Goal: Transaction & Acquisition: Purchase product/service

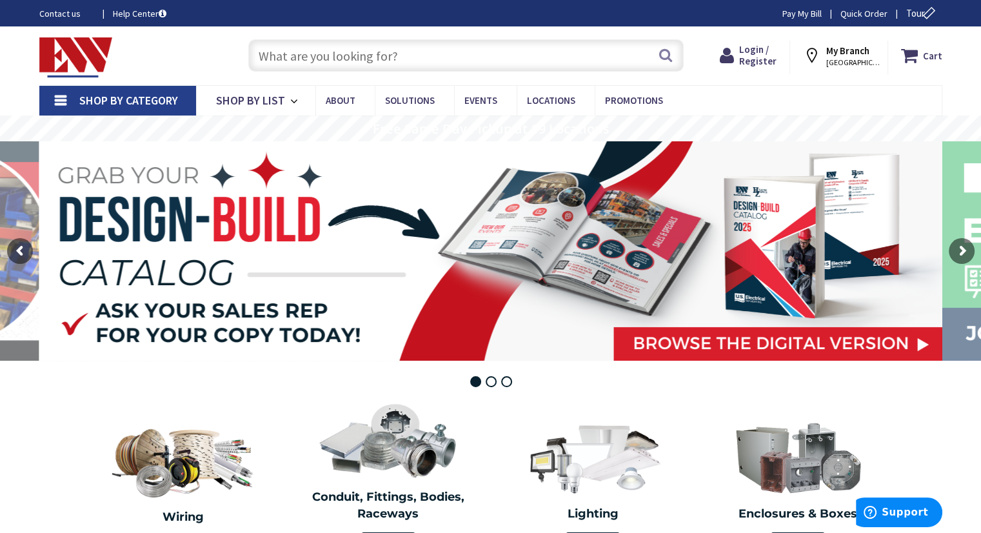
click at [487, 58] on input "text" at bounding box center [465, 55] width 435 height 32
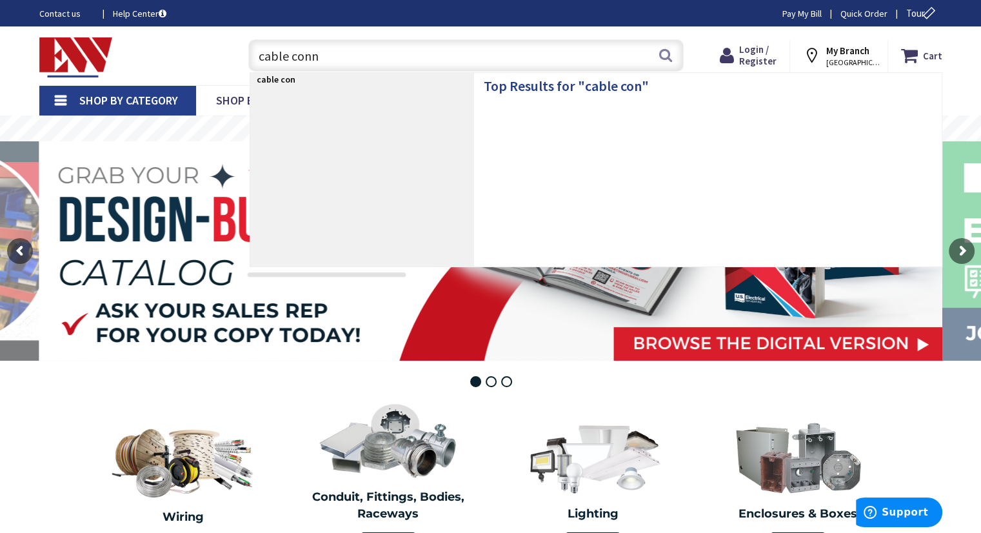
type input "cable conne"
type input "[GEOGRAPHIC_DATA]"
type input "cable connectors"
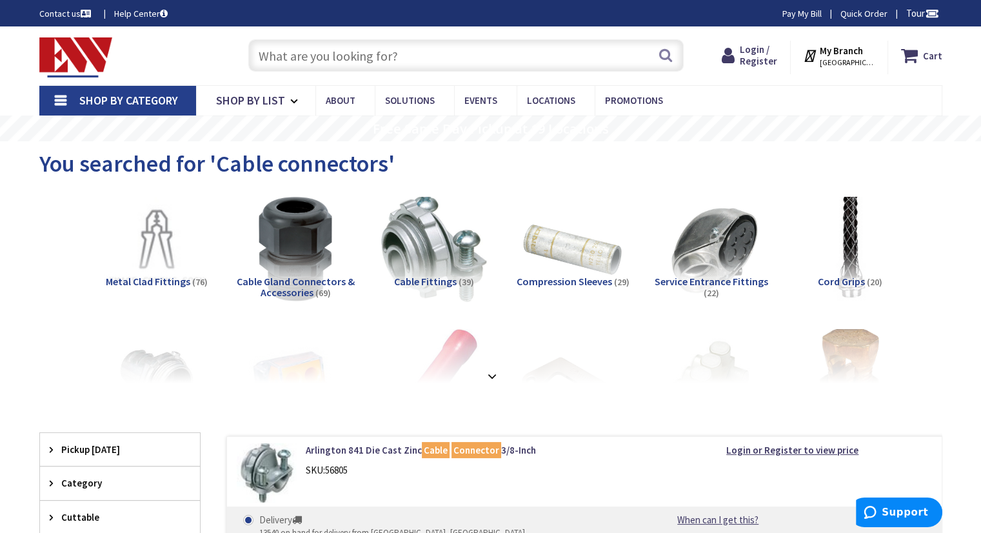
click at [316, 284] on span "Cable Gland Connectors & Accessories" at bounding box center [296, 287] width 118 height 25
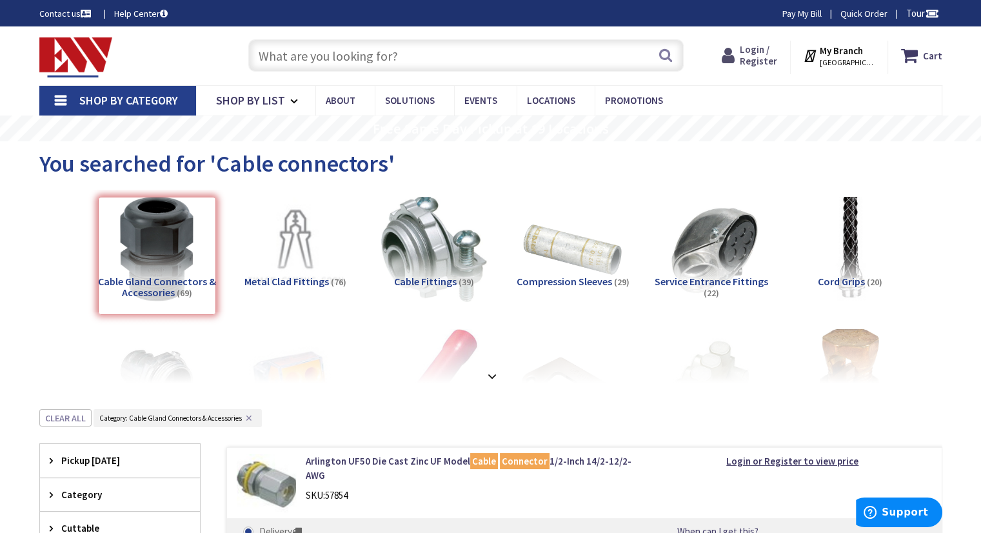
click at [767, 58] on span "Login / Register" at bounding box center [758, 55] width 37 height 24
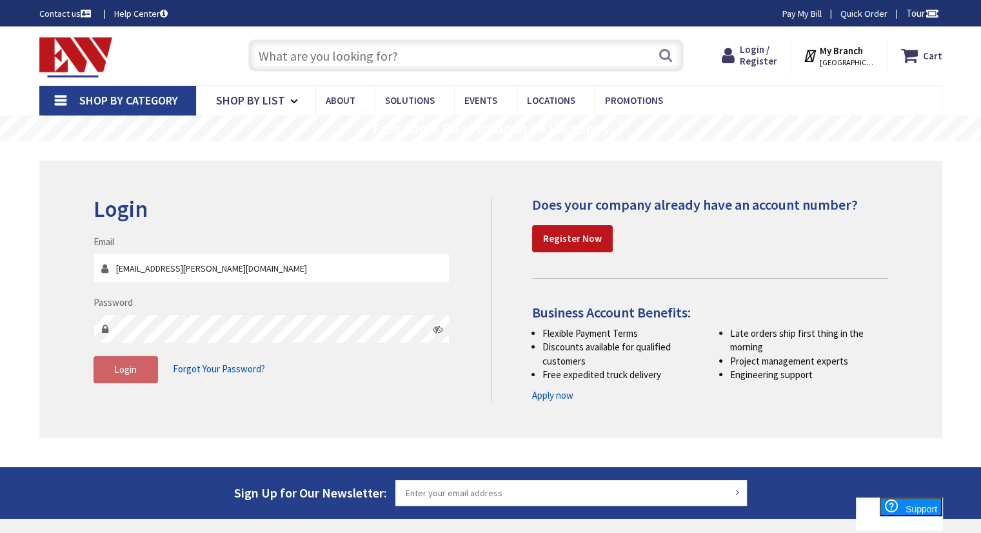
type input "mark.araujo@elguticaalloys.com"
click at [143, 377] on button "Login" at bounding box center [125, 369] width 64 height 27
